Goal: Task Accomplishment & Management: Use online tool/utility

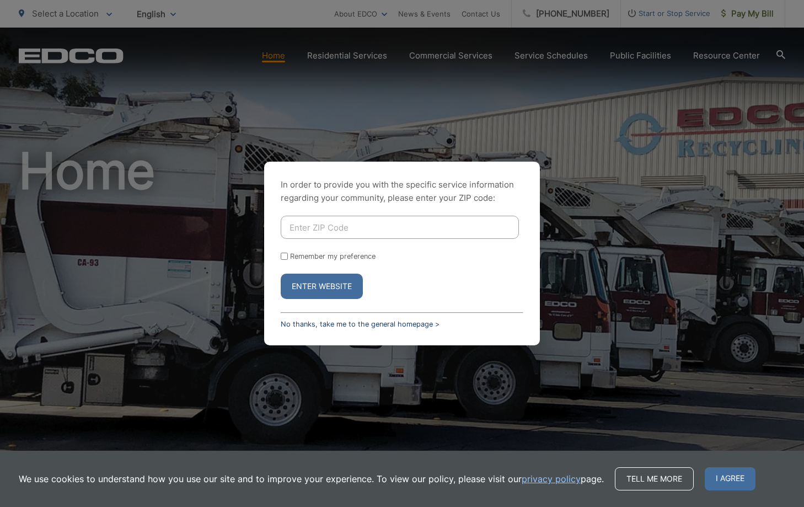
click at [340, 325] on link "No thanks, take me to the general homepage >" at bounding box center [360, 324] width 159 height 8
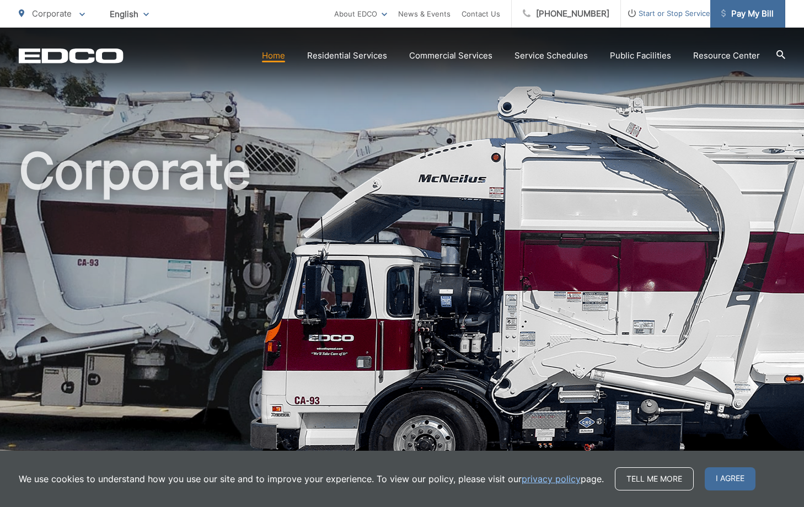
click at [748, 17] on span "Pay My Bill" at bounding box center [747, 13] width 52 height 13
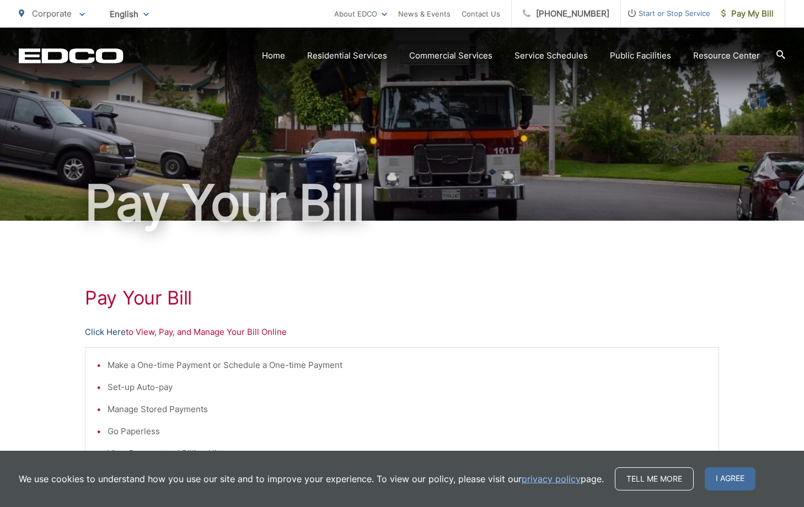
click at [97, 330] on link "Click Here" at bounding box center [105, 331] width 41 height 13
click at [540, 53] on link "Service Schedules" at bounding box center [551, 55] width 73 height 13
